Goal: Task Accomplishment & Management: Manage account settings

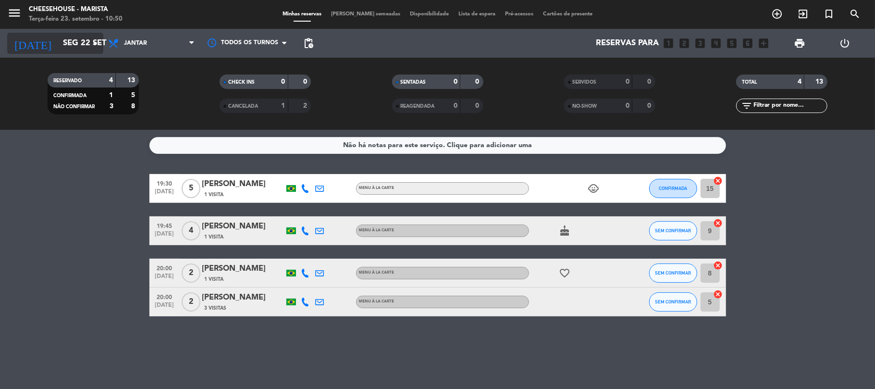
click at [66, 41] on input "Seg 22 set" at bounding box center [110, 43] width 104 height 19
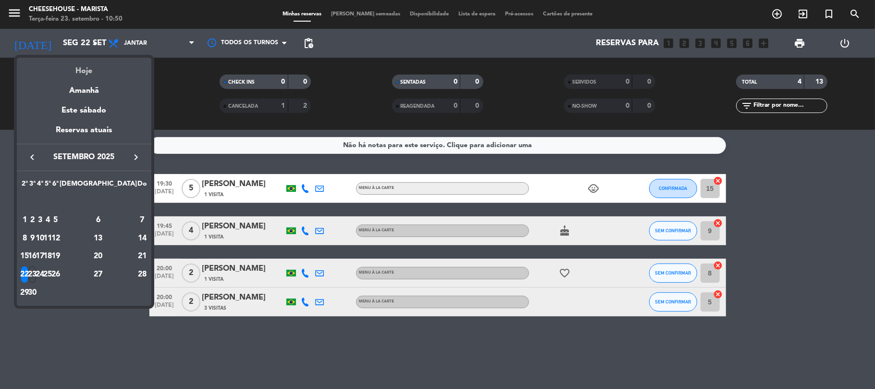
click at [83, 67] on div "Hoje" at bounding box center [84, 68] width 134 height 20
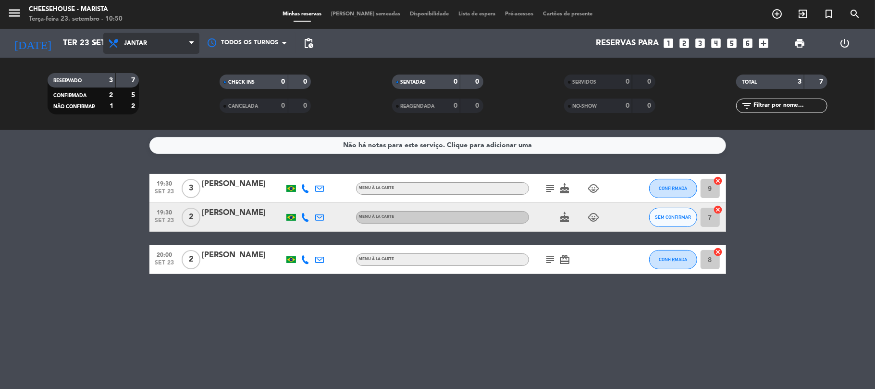
click at [134, 44] on span "Jantar" at bounding box center [135, 43] width 23 height 7
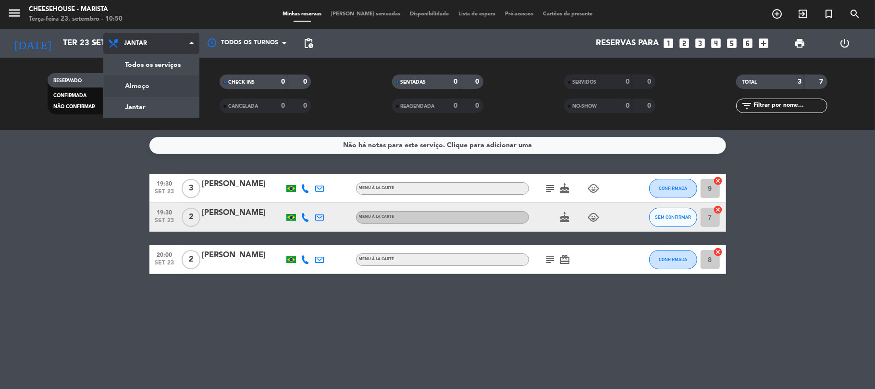
click at [145, 85] on div "menu Cheesehouse - Marista Terça-feira 23. setembro - 10:50 Minhas reservas Mes…" at bounding box center [437, 65] width 875 height 130
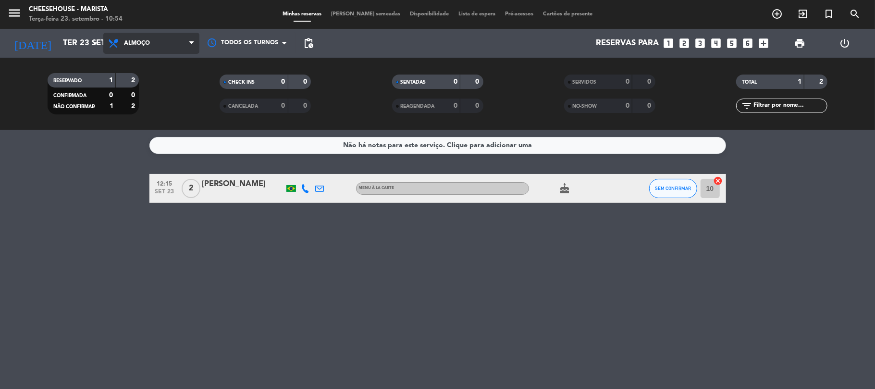
click at [161, 42] on span "Almoço" at bounding box center [151, 43] width 96 height 21
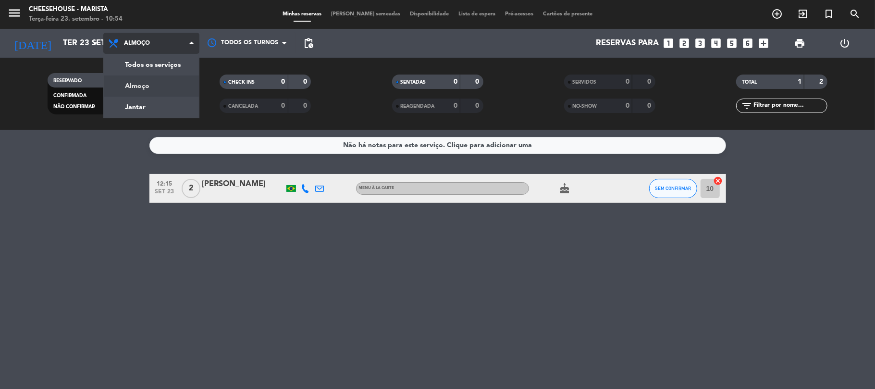
click at [153, 84] on div "menu Cheesehouse - Marista Terça-feira 23. setembro - 10:54 Minhas reservas Mes…" at bounding box center [437, 65] width 875 height 130
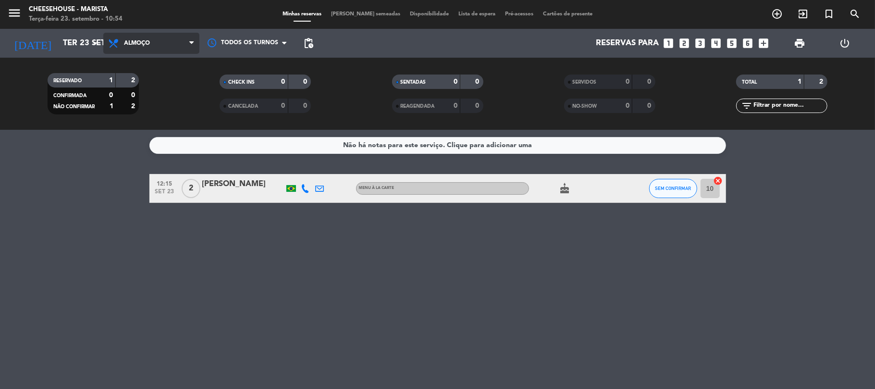
click at [152, 39] on span "Almoço" at bounding box center [151, 43] width 96 height 21
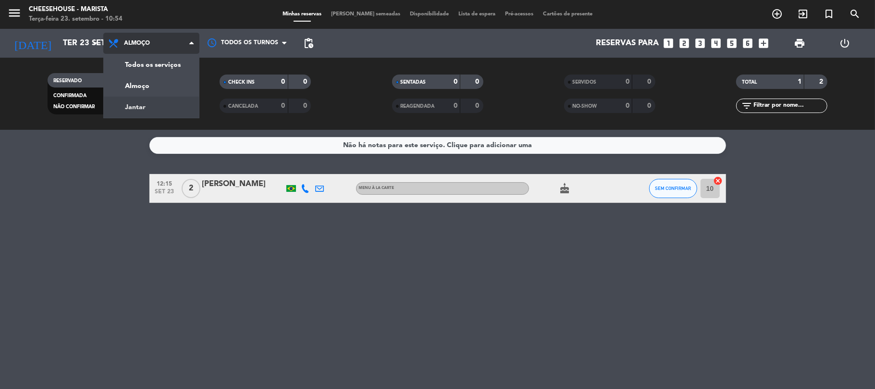
click at [148, 107] on div "menu Cheesehouse - Marista Terça-feira 23. setembro - 10:54 Minhas reservas Mes…" at bounding box center [437, 65] width 875 height 130
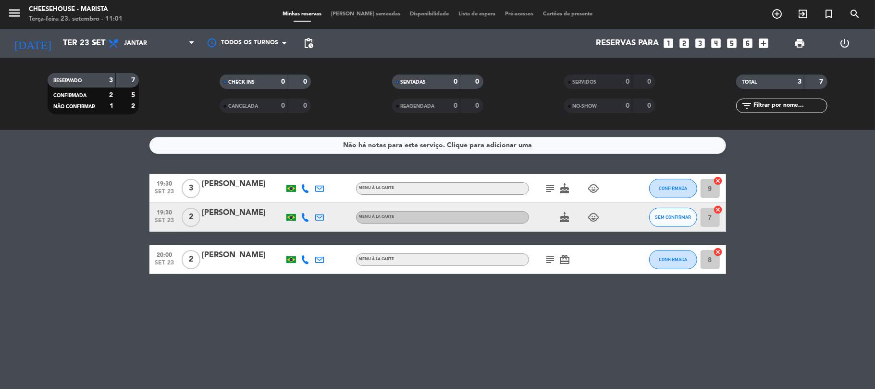
click at [550, 185] on icon "subject" at bounding box center [551, 189] width 12 height 12
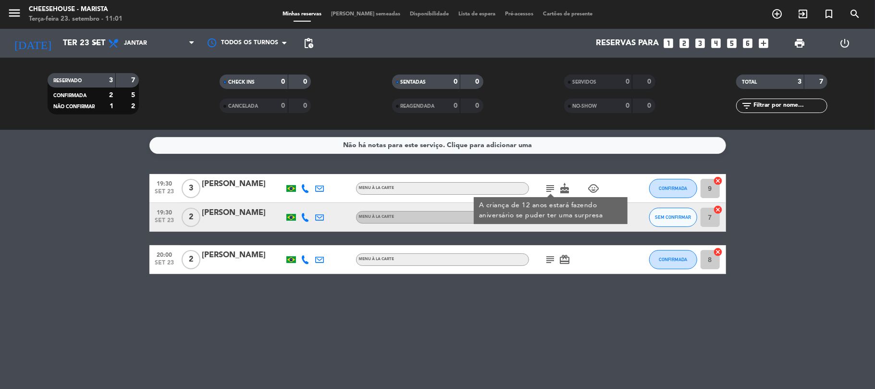
click at [550, 185] on icon "subject" at bounding box center [551, 189] width 12 height 12
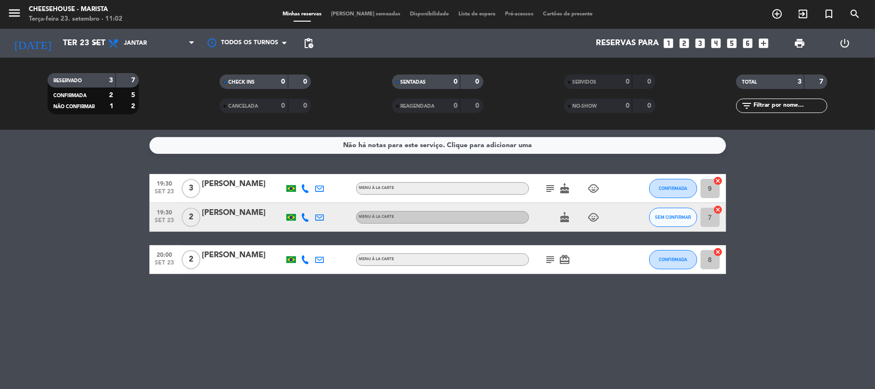
click at [550, 258] on icon "subject" at bounding box center [551, 260] width 12 height 12
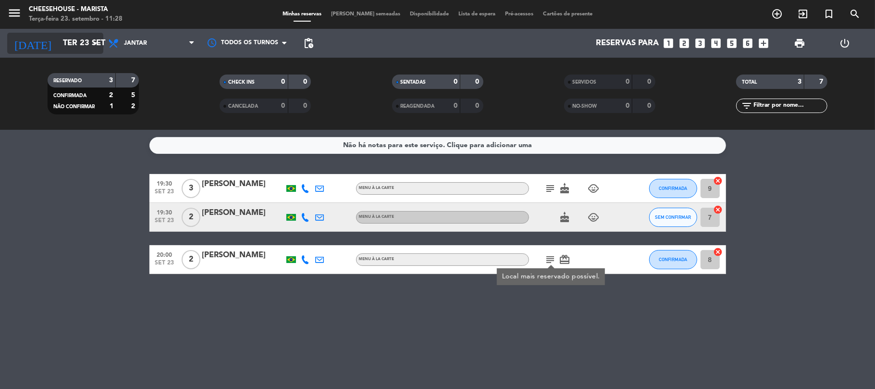
click at [75, 40] on input "Ter 23 set" at bounding box center [110, 43] width 104 height 19
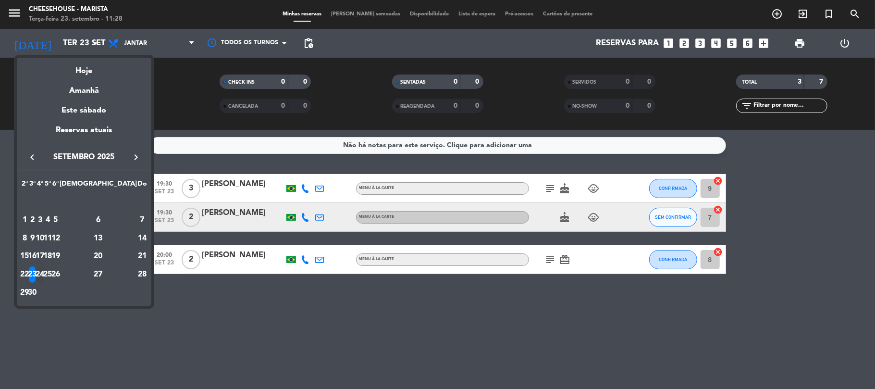
click at [44, 267] on div "24" at bounding box center [40, 274] width 7 height 16
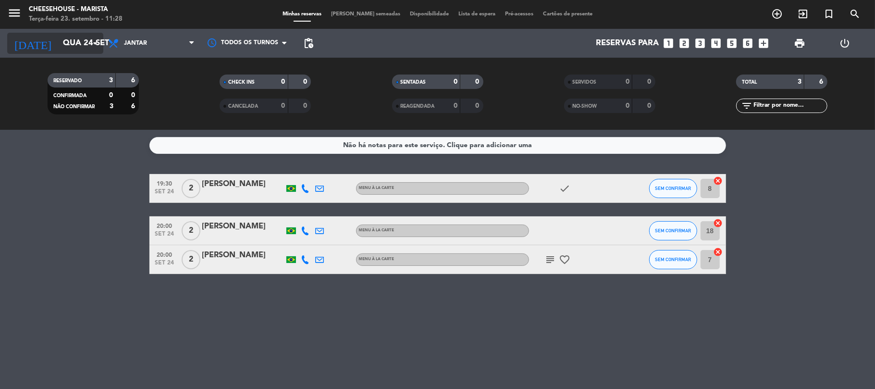
click at [89, 41] on icon "arrow_drop_down" at bounding box center [95, 43] width 12 height 12
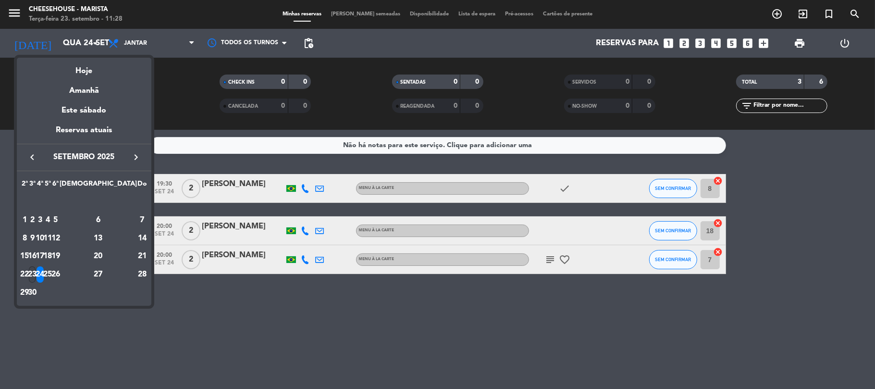
click at [36, 269] on div "23" at bounding box center [32, 274] width 7 height 16
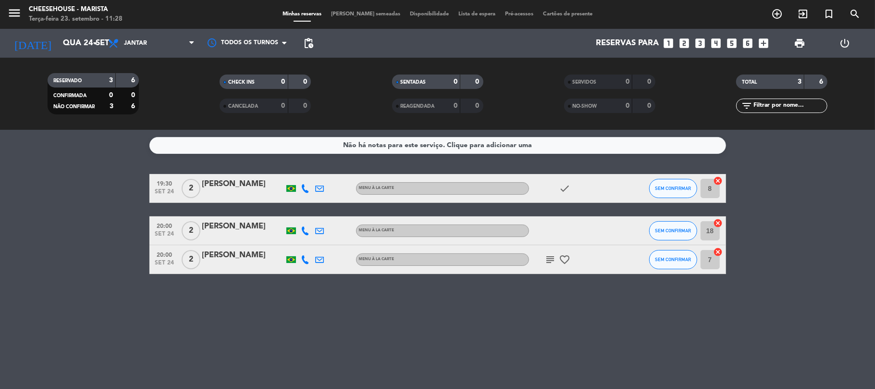
type input "Ter 23 set"
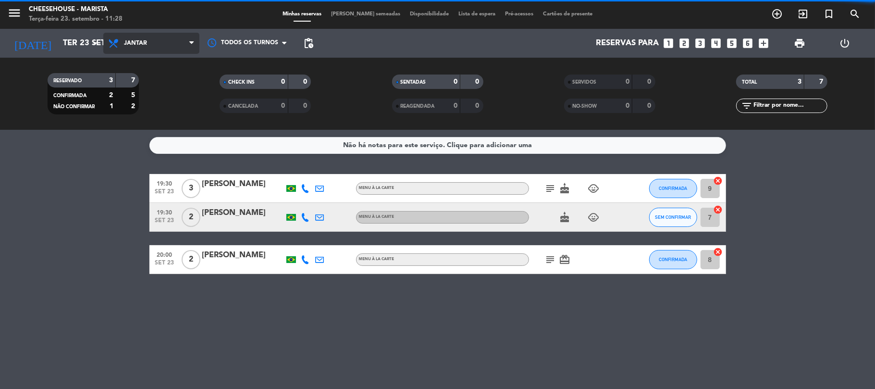
drag, startPoint x: 171, startPoint y: 45, endPoint x: 190, endPoint y: 87, distance: 46.9
click at [171, 44] on span "Jantar" at bounding box center [151, 43] width 96 height 21
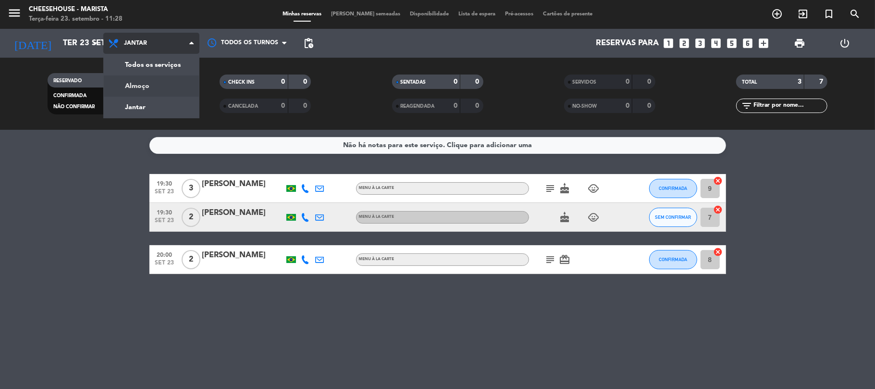
click at [177, 87] on div "menu Cheesehouse - Marista Terça-feira 23. setembro - 11:28 Minhas reservas Mes…" at bounding box center [437, 65] width 875 height 130
